Goal: Communication & Community: Answer question/provide support

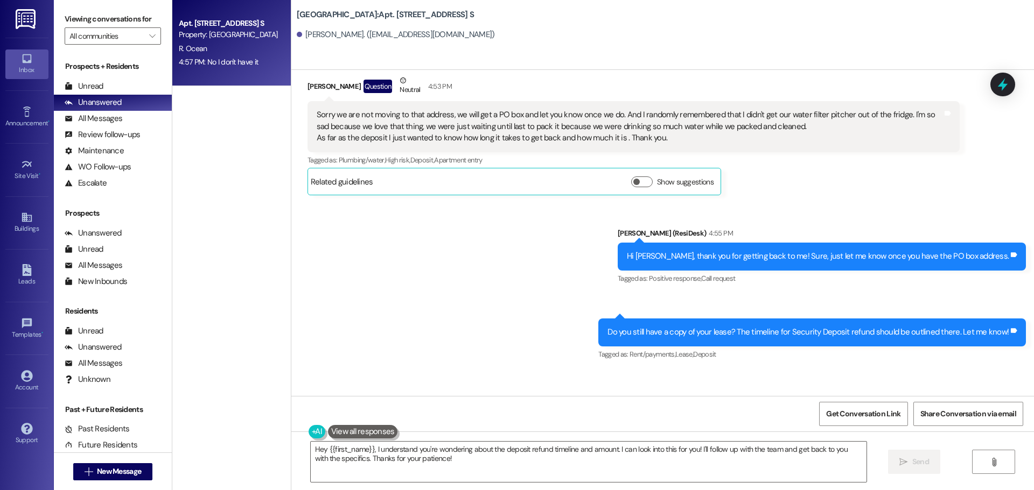
scroll to position [7313, 0]
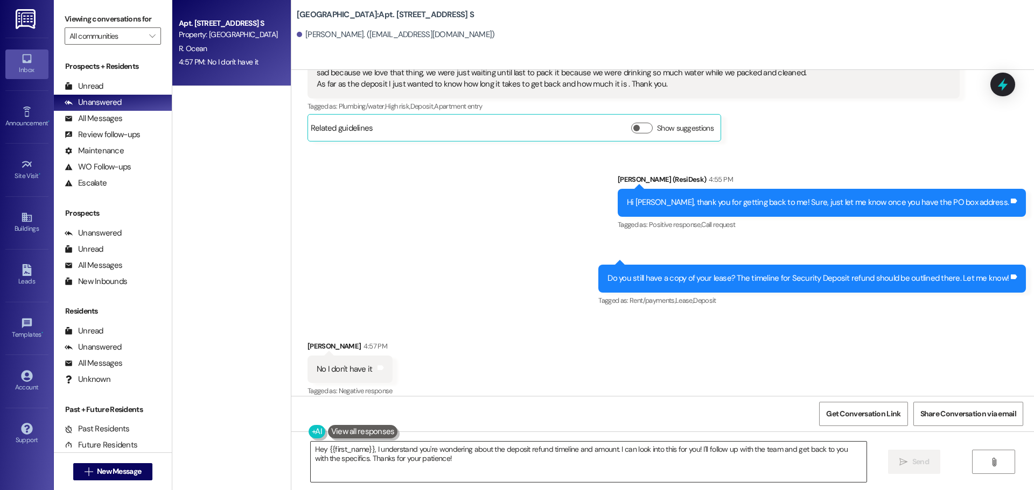
click at [391, 462] on textarea "Hey {{first_name}}, I understand you're wondering about the deposit refund time…" at bounding box center [589, 462] width 556 height 40
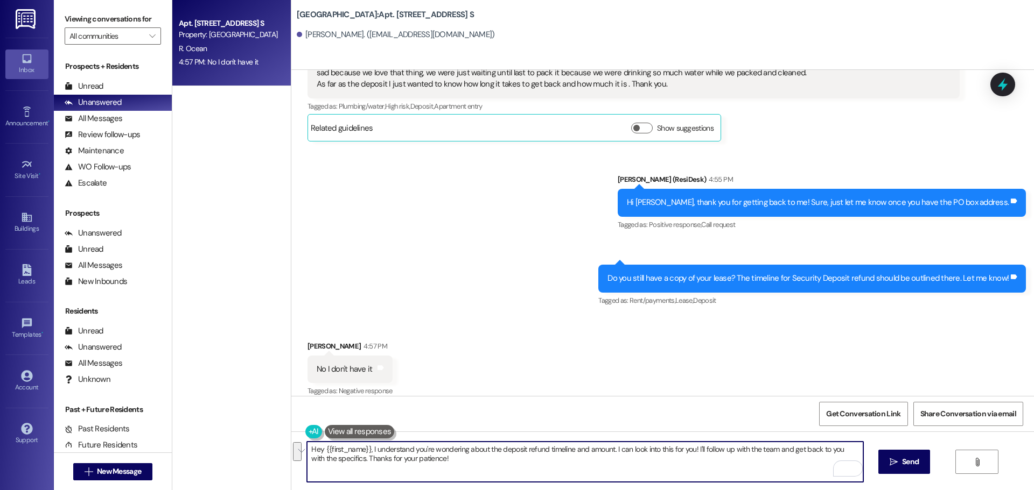
drag, startPoint x: 448, startPoint y: 461, endPoint x: 365, endPoint y: 451, distance: 83.5
click at [365, 451] on textarea "Hey {{first_name}}, I understand you're wondering about the deposit refund time…" at bounding box center [585, 462] width 556 height 40
click at [139, 123] on div "All Messages (undefined)" at bounding box center [113, 119] width 118 height 16
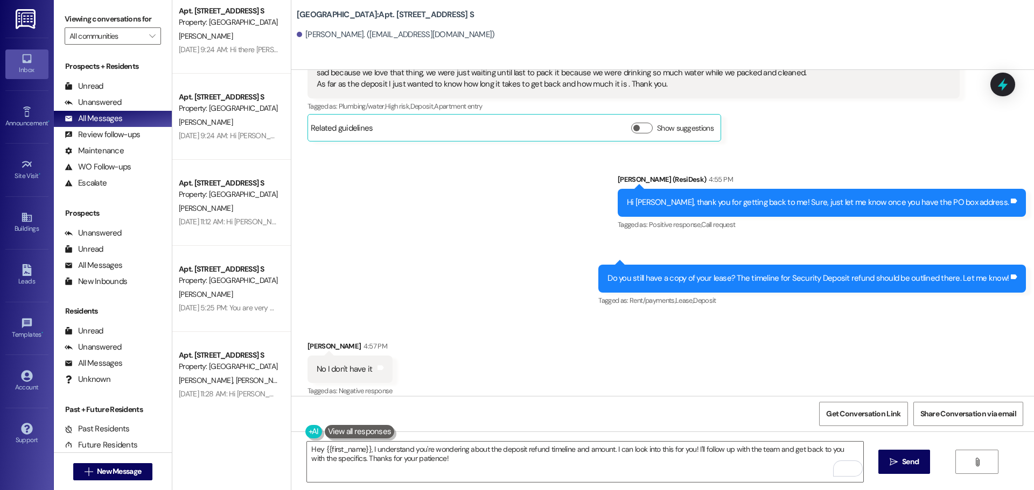
scroll to position [2315, 0]
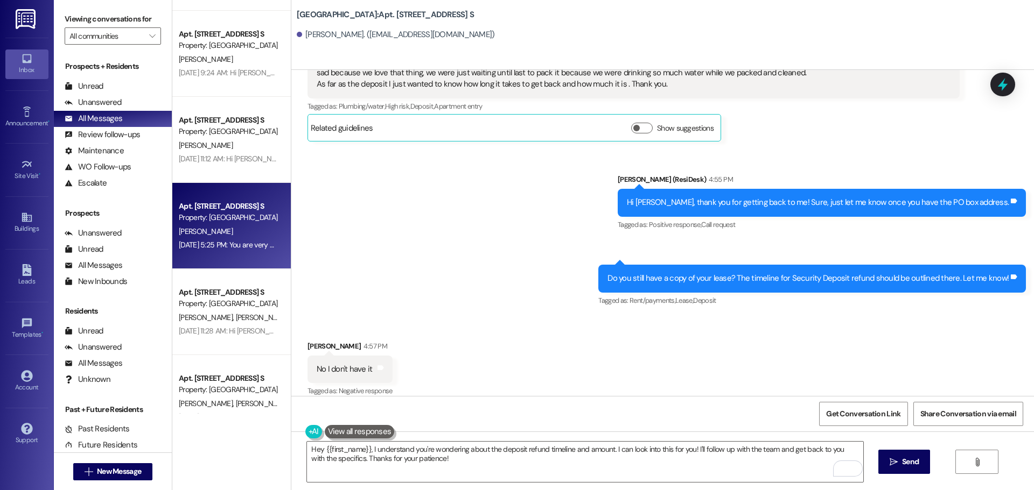
click at [235, 231] on div "[PERSON_NAME]" at bounding box center [229, 231] width 102 height 13
type textarea "Hey {{first_name}}, I understand you're wondering about the deposit refund time…"
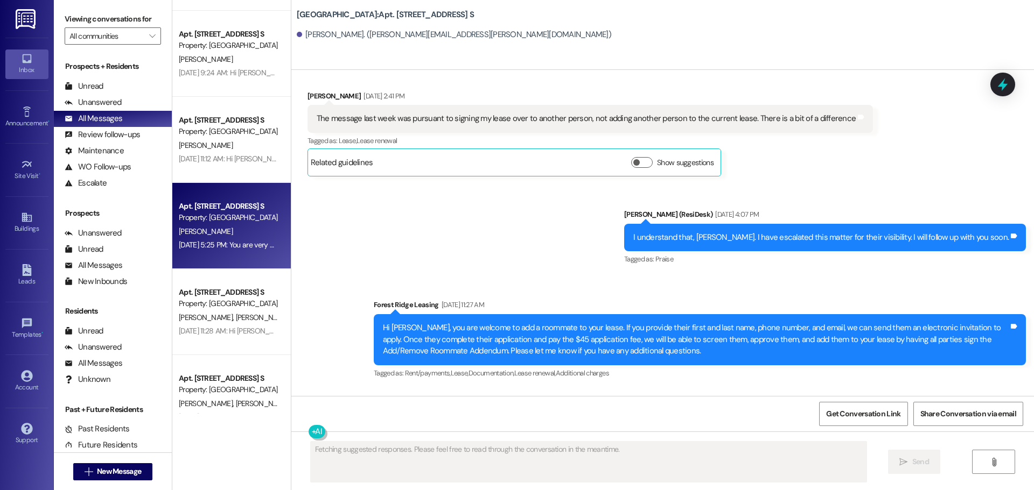
scroll to position [2356, 0]
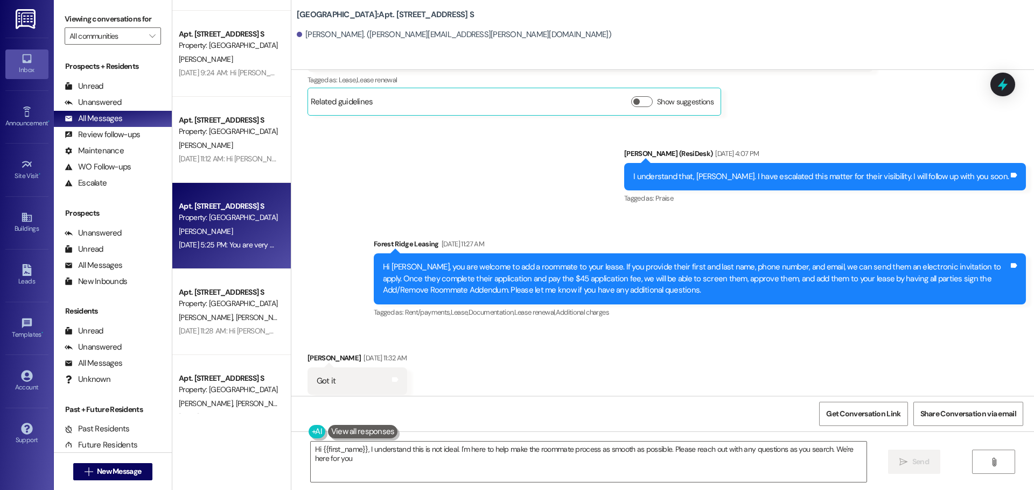
type textarea "Hi {{first_name}}, I understand this is not ideal. I'm here to help make the ro…"
click at [458, 169] on div "Sent via SMS [PERSON_NAME] (ResiDesk) [DATE] 4:07 PM I understand that, [PERSON…" at bounding box center [662, 226] width 742 height 205
click at [455, 167] on div "Sent via SMS [PERSON_NAME] (ResiDesk) [DATE] 4:07 PM I understand that, [PERSON…" at bounding box center [662, 226] width 742 height 205
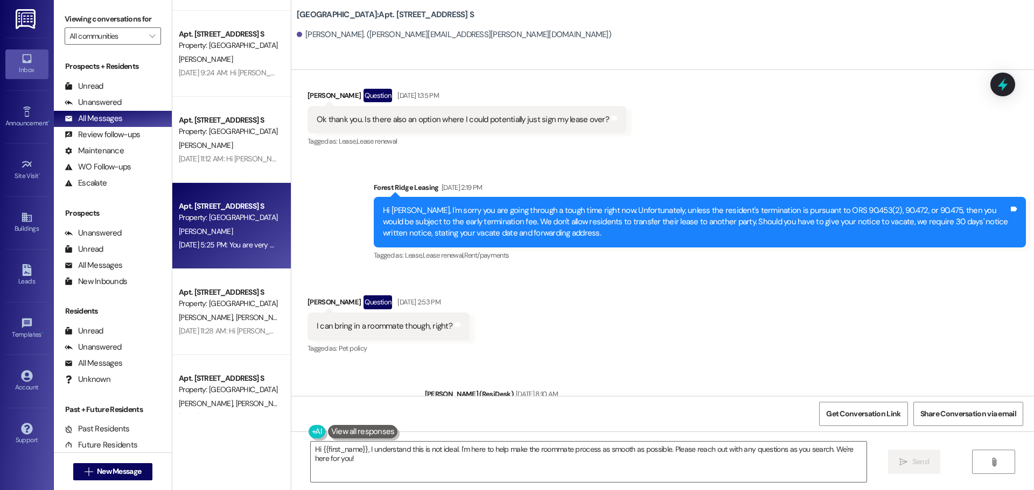
scroll to position [1118, 0]
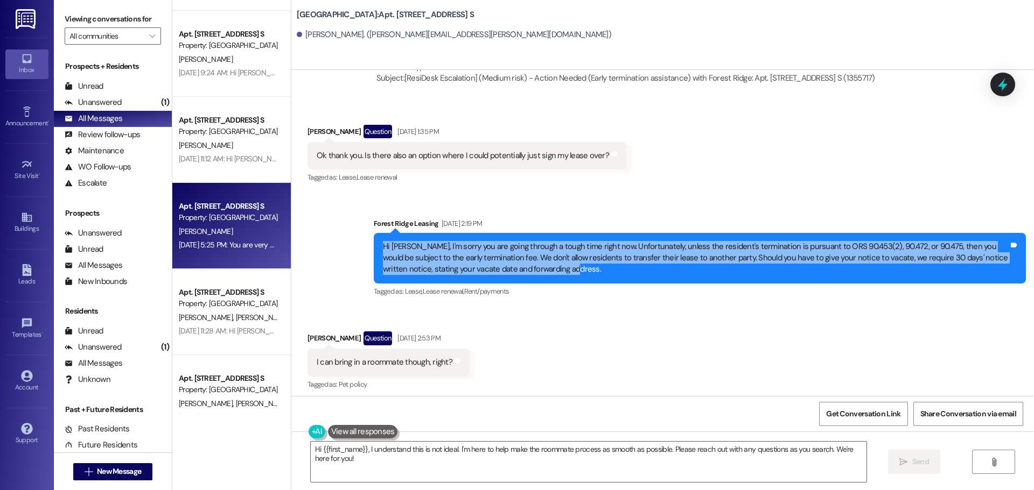
drag, startPoint x: 518, startPoint y: 259, endPoint x: 368, endPoint y: 233, distance: 153.1
click at [374, 233] on div "Hi [PERSON_NAME], I'm sorry you are going through a tough time right now. Unfor…" at bounding box center [700, 258] width 652 height 51
copy div "Hi [PERSON_NAME], I'm sorry you are going through a tough time right now. Unfor…"
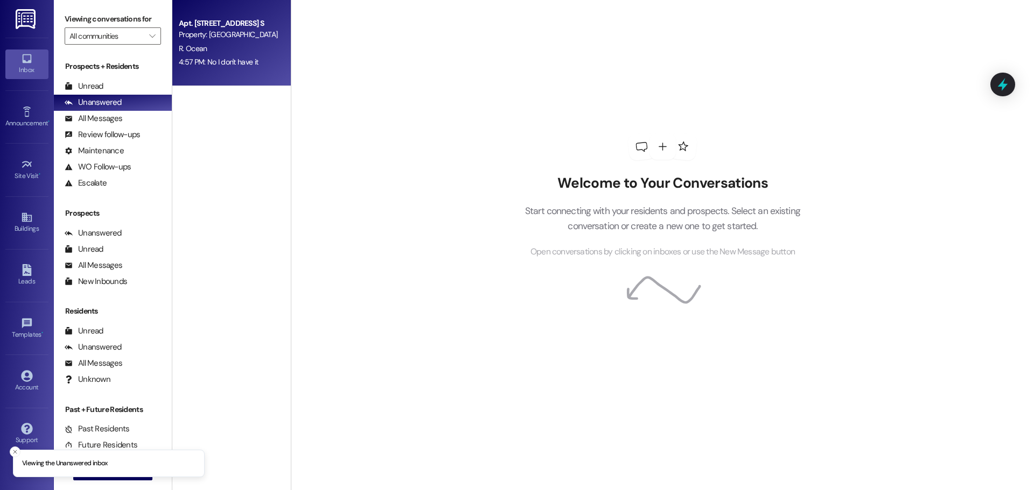
click at [236, 37] on div "Property: [GEOGRAPHIC_DATA]" at bounding box center [229, 34] width 100 height 11
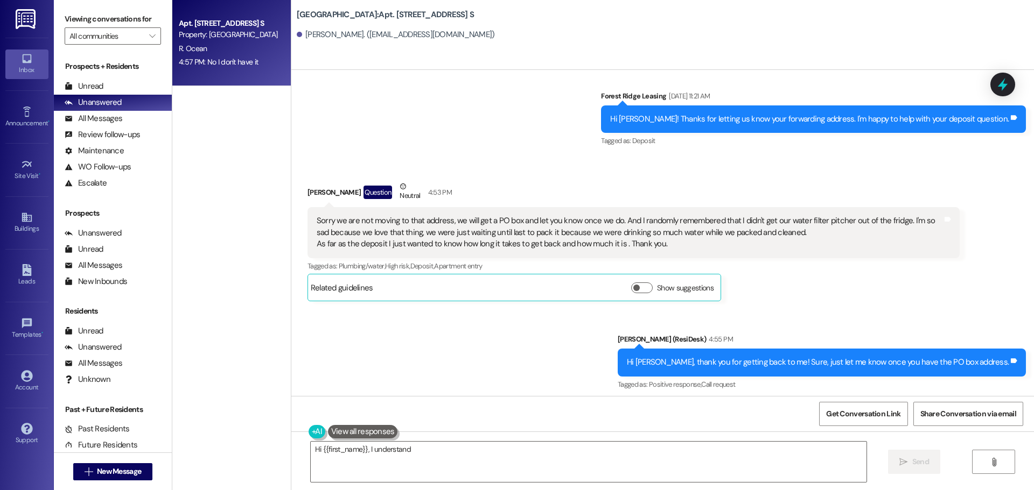
scroll to position [7313, 0]
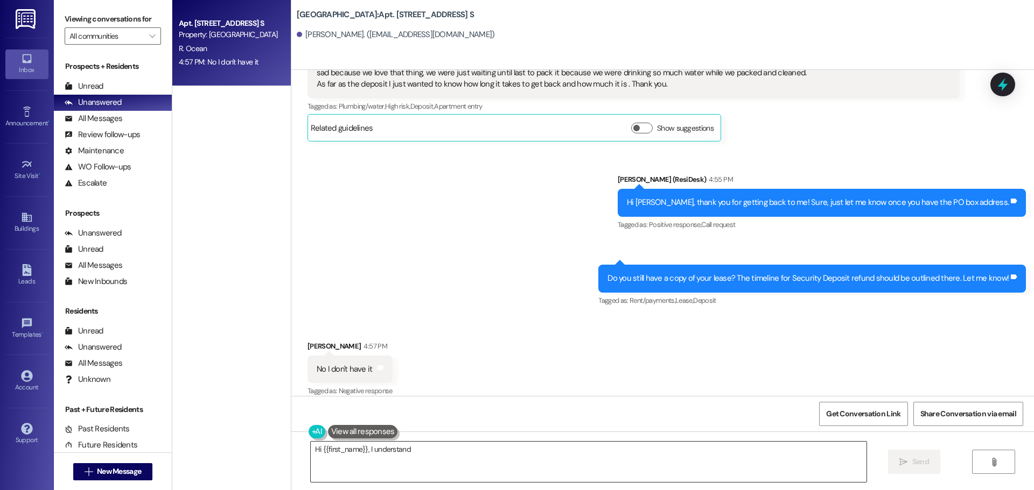
click at [409, 473] on textarea "Hi {{first_name}}, I understand you're wondering about your deposit. I'm happy …" at bounding box center [589, 462] width 556 height 40
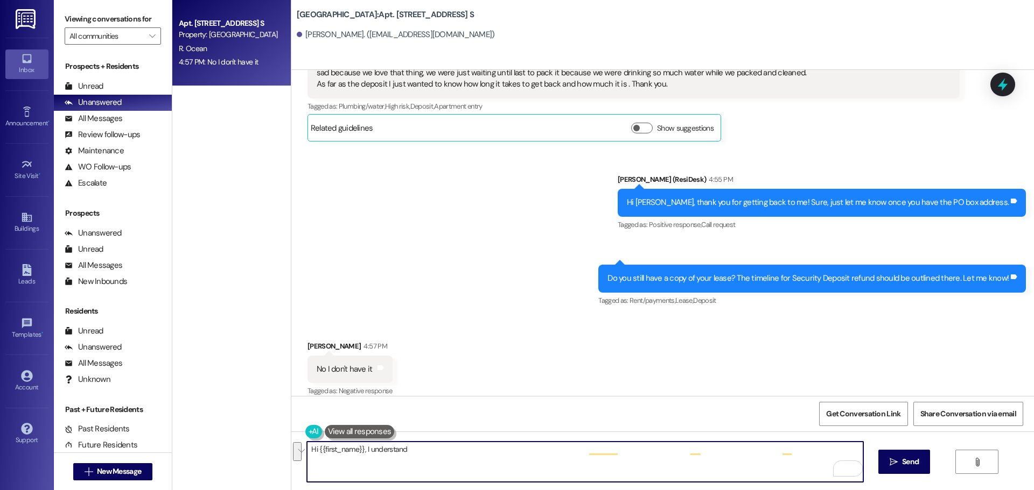
drag, startPoint x: 456, startPoint y: 470, endPoint x: 359, endPoint y: 447, distance: 100.3
click at [359, 447] on textarea "Hi {{first_name}}, I understand you're wondering about your deposit. I'm happy …" at bounding box center [585, 462] width 556 height 40
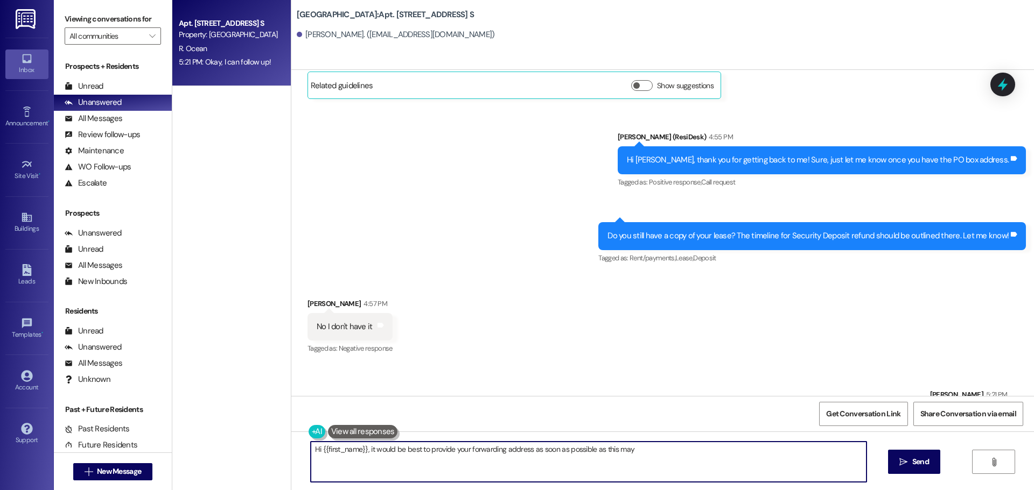
scroll to position [7388, 0]
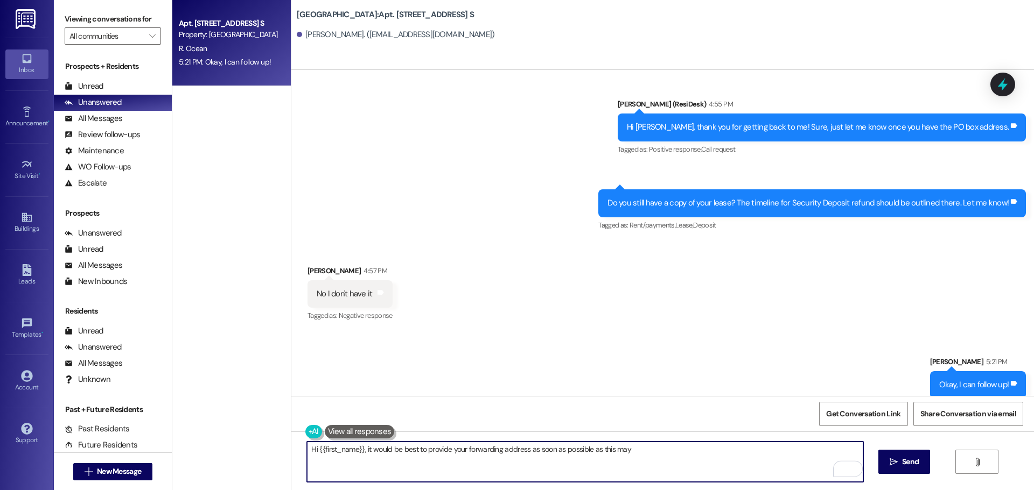
drag, startPoint x: 403, startPoint y: 462, endPoint x: 360, endPoint y: 448, distance: 45.5
click at [360, 448] on textarea "Hi {{first_name}}, I'm happy to help! I'll follow up to confirm the exact timel…" at bounding box center [585, 462] width 556 height 40
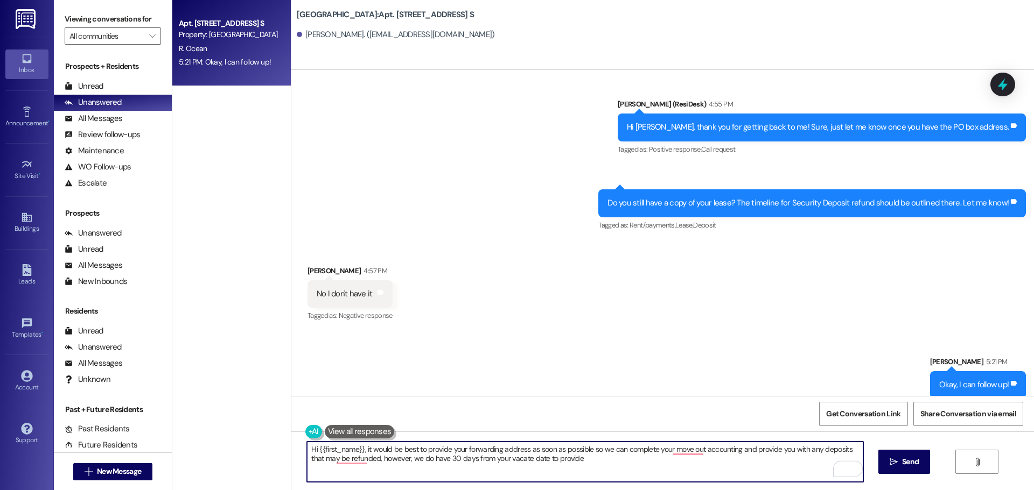
click at [433, 457] on textarea "Hi {{first_name}}, it would be best to provide your forwarding address as soon …" at bounding box center [585, 462] width 556 height 40
click at [575, 458] on textarea "Hi {{first_name}}, it would be best to provide your forwarding address as soon …" at bounding box center [585, 462] width 556 height 40
click at [661, 463] on textarea "Hi {{first_name}}, it would be best to provide your forwarding address as soon …" at bounding box center [585, 462] width 556 height 40
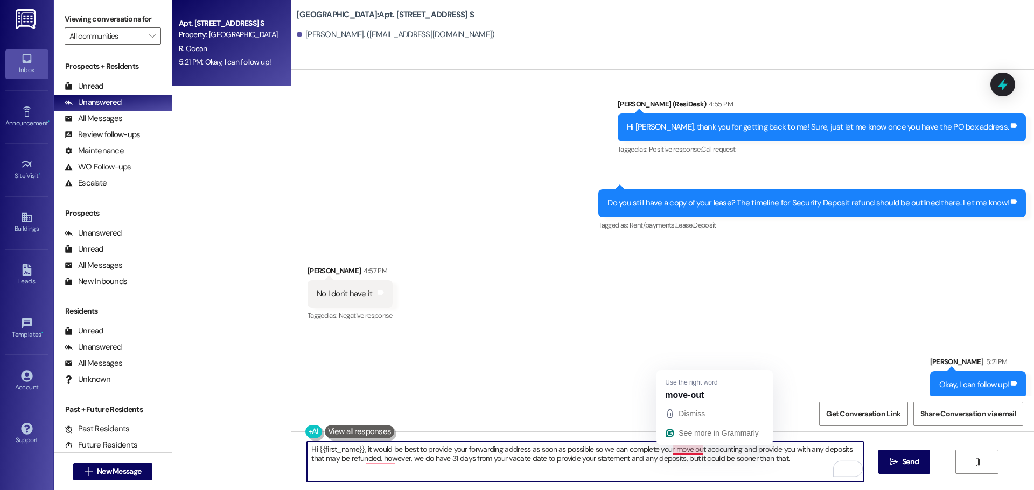
click at [683, 449] on textarea "Hi {{first_name}}, it would be best to provide your forwarding address as soon …" at bounding box center [585, 462] width 556 height 40
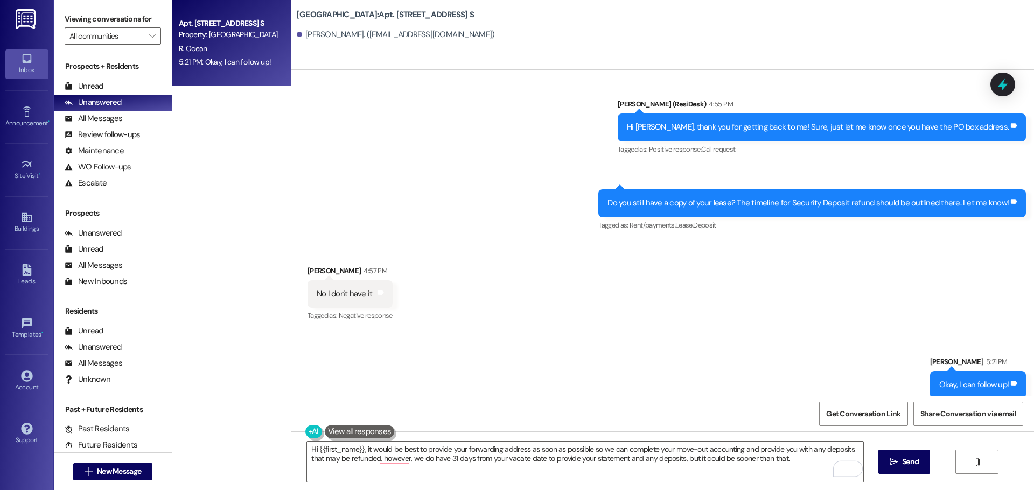
click at [703, 339] on div "Sent via SMS Sarah 5:21 PM Okay, I can follow up! Tags and notes" at bounding box center [662, 369] width 742 height 75
click at [398, 460] on textarea "Hi {{first_name}}, it would be best to provide your forwarding address as soon …" at bounding box center [585, 462] width 556 height 40
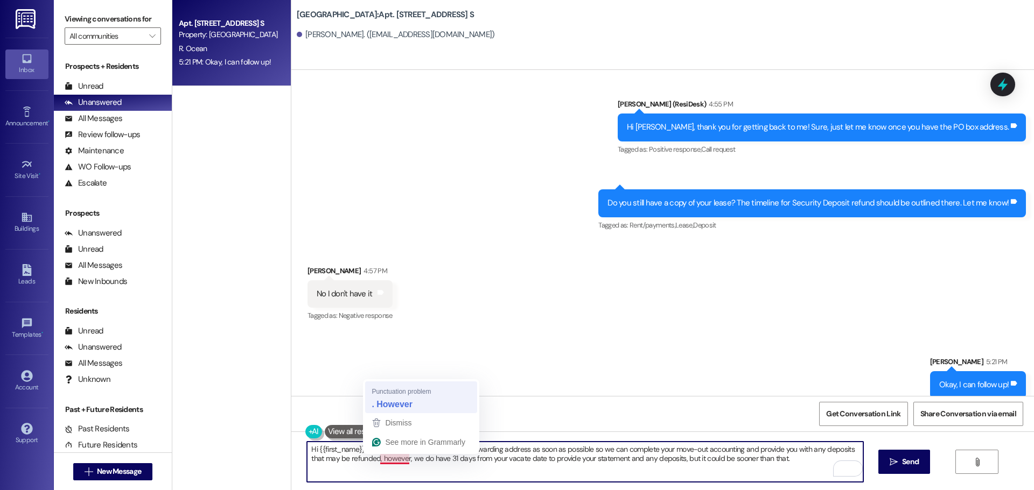
type textarea "Hi {{first_name}}, it would be best to provide your forwarding address as soon …"
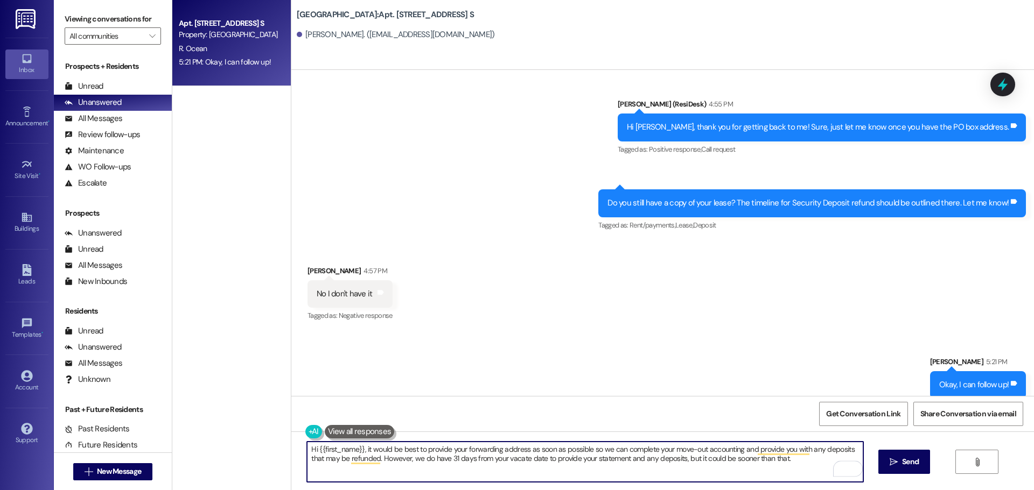
click at [488, 453] on textarea "Hi {{first_name}}, it would be best to provide your forwarding address as soon …" at bounding box center [585, 462] width 556 height 40
click at [577, 451] on textarea "Hi {{first_name}}, it would be best to provide your forwarding address as soon …" at bounding box center [585, 462] width 556 height 40
click at [673, 453] on textarea "Hi {{first_name}}, it would be best to provide your forwarding address as soon …" at bounding box center [585, 462] width 556 height 40
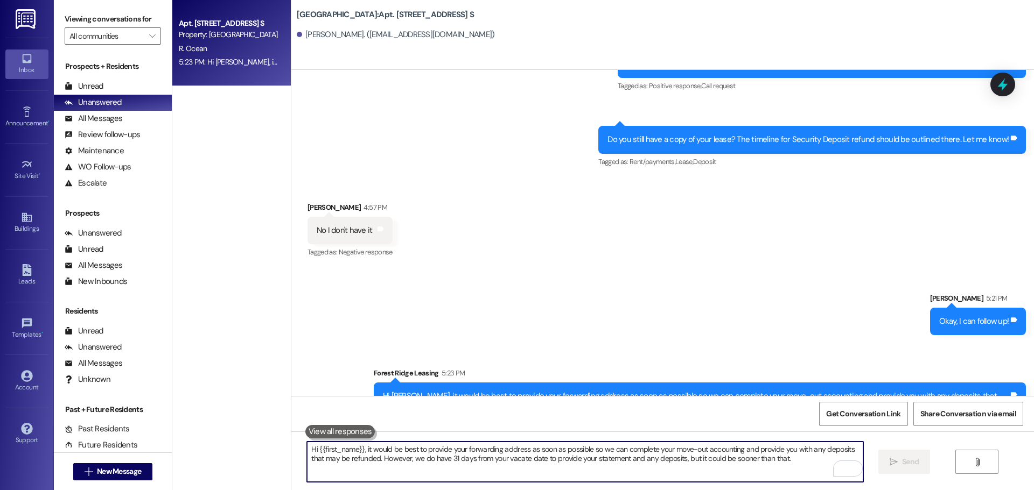
scroll to position [7561, 0]
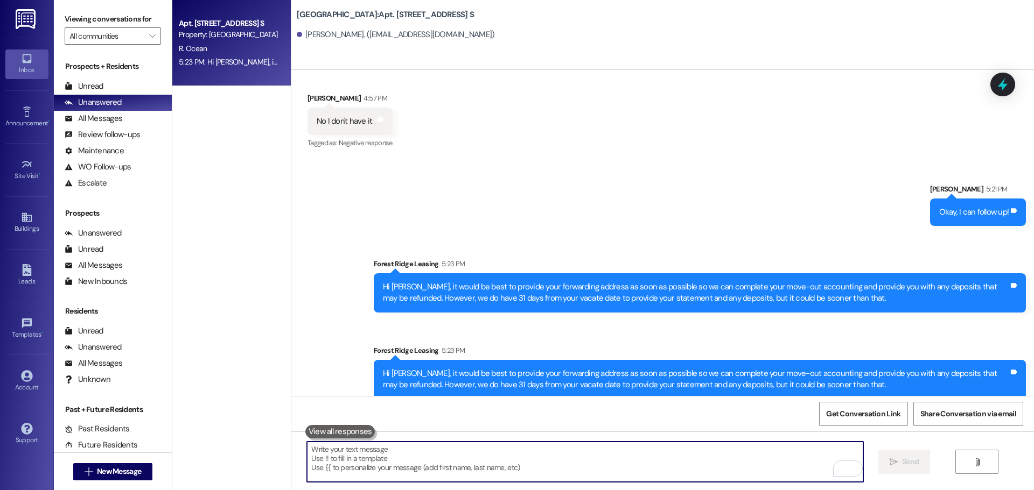
click at [642, 193] on div "Sent via SMS Sarah 5:21 PM Okay, I can follow up! Tags and notes Sent via SMS F…" at bounding box center [662, 283] width 742 height 248
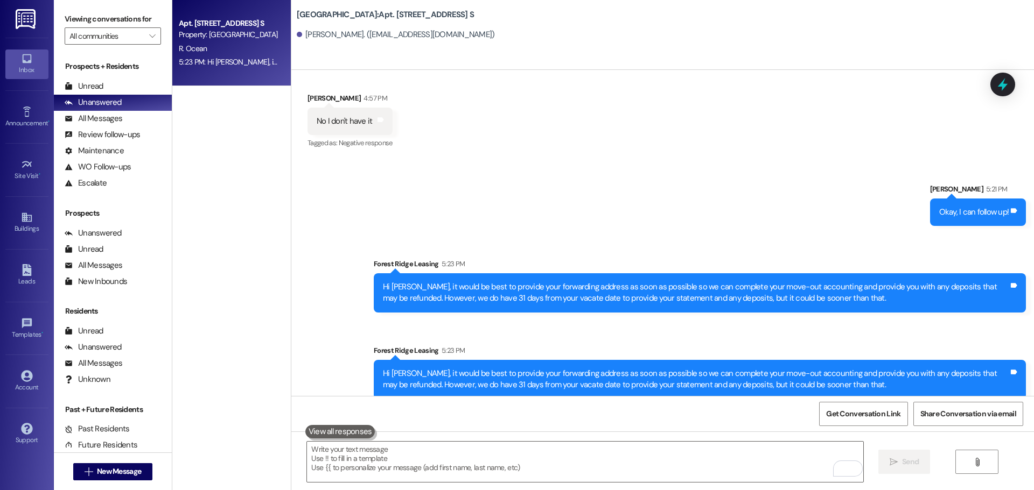
click at [577, 213] on div "Sent via SMS Sarah 5:21 PM Okay, I can follow up! Tags and notes Sent via SMS F…" at bounding box center [662, 283] width 742 height 248
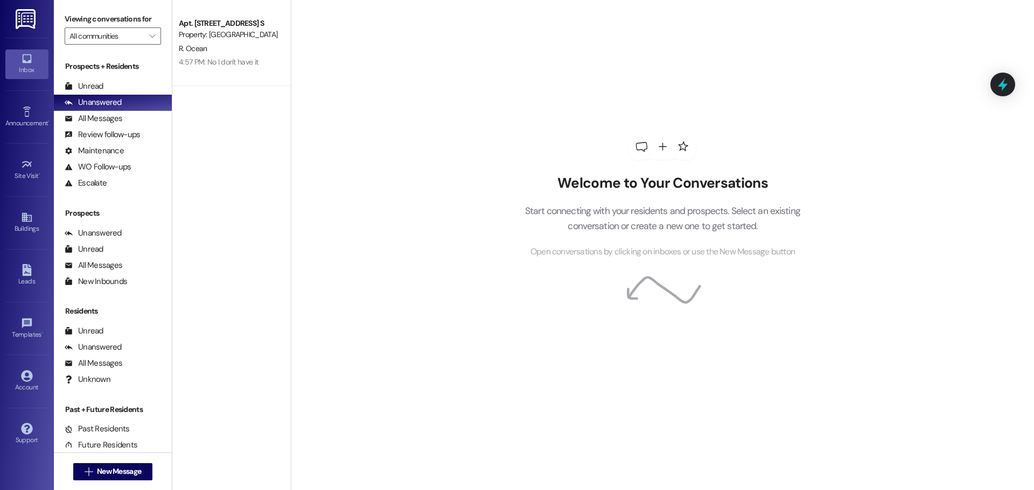
click at [204, 51] on div "R. Ocean" at bounding box center [229, 48] width 102 height 13
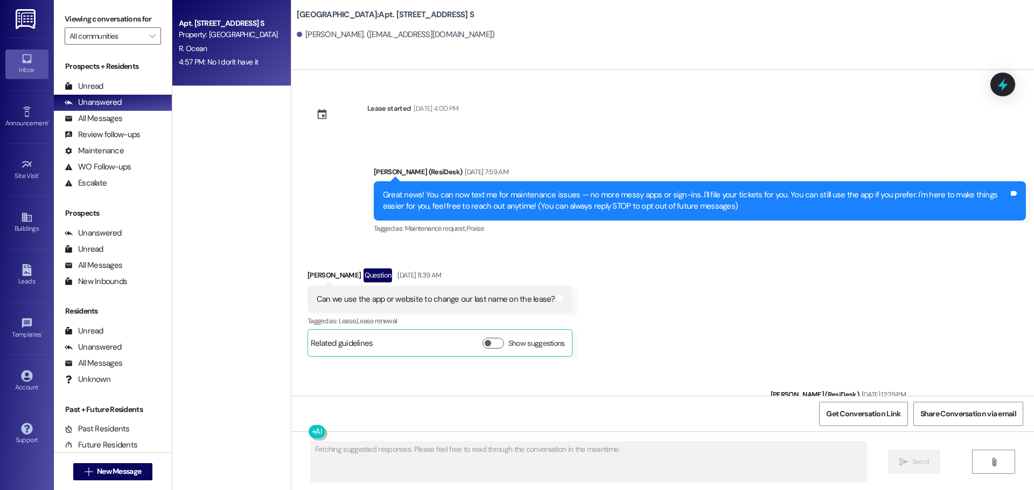
scroll to position [7313, 0]
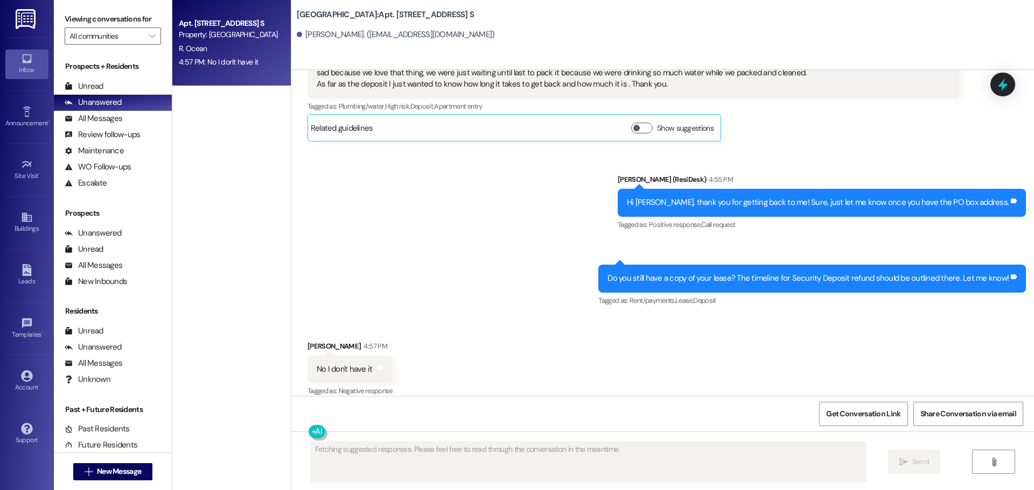
click at [571, 298] on div "Sent via SMS [PERSON_NAME] (ResiDesk) 4:55 PM Hi [PERSON_NAME], thank you for g…" at bounding box center [662, 233] width 742 height 167
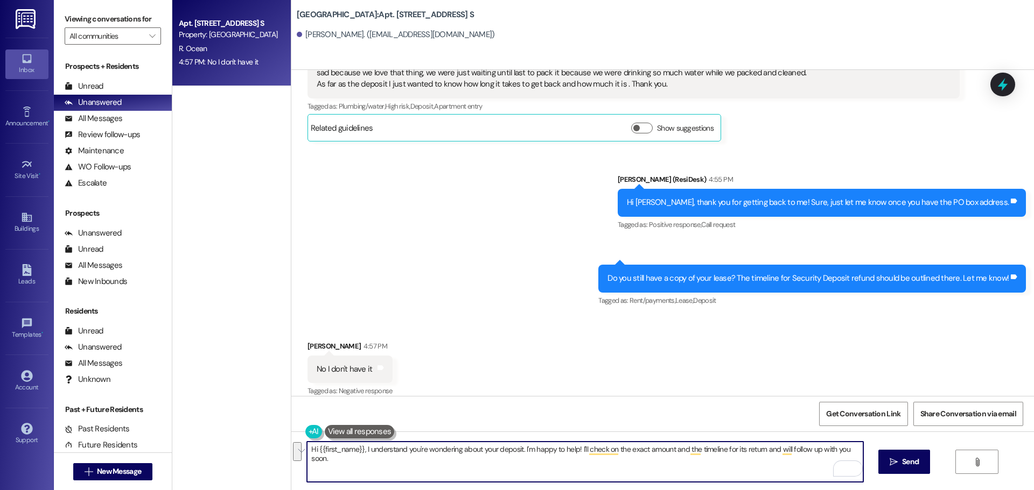
drag, startPoint x: 359, startPoint y: 447, endPoint x: 824, endPoint y: 488, distance: 467.4
click at [824, 488] on div "Hi {{first_name}}, I understand you're wondering about your deposit. I'm happy …" at bounding box center [662, 472] width 742 height 81
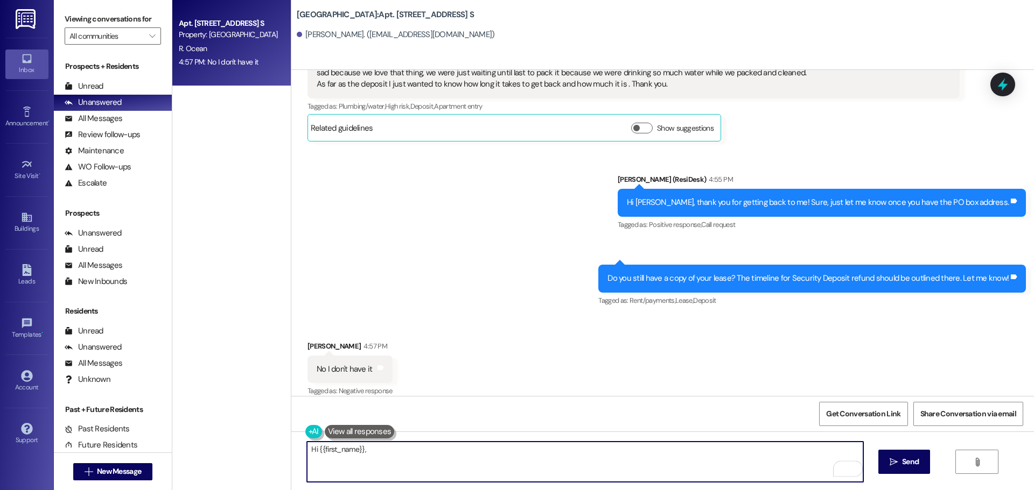
type textarea "Hi {{first_name}},"
